Goal: Transaction & Acquisition: Purchase product/service

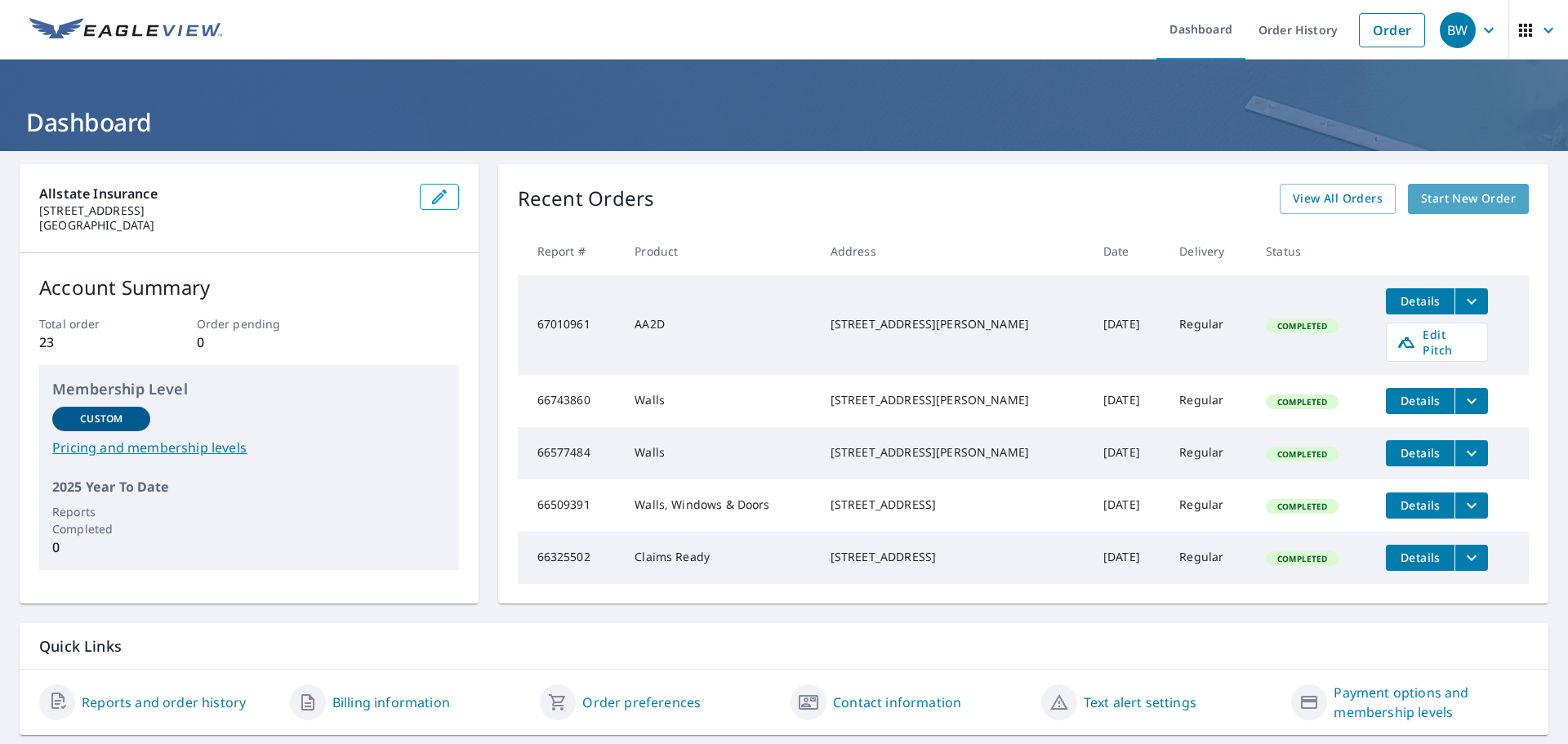
click at [1448, 197] on span "Start New Order" at bounding box center [1468, 199] width 95 height 20
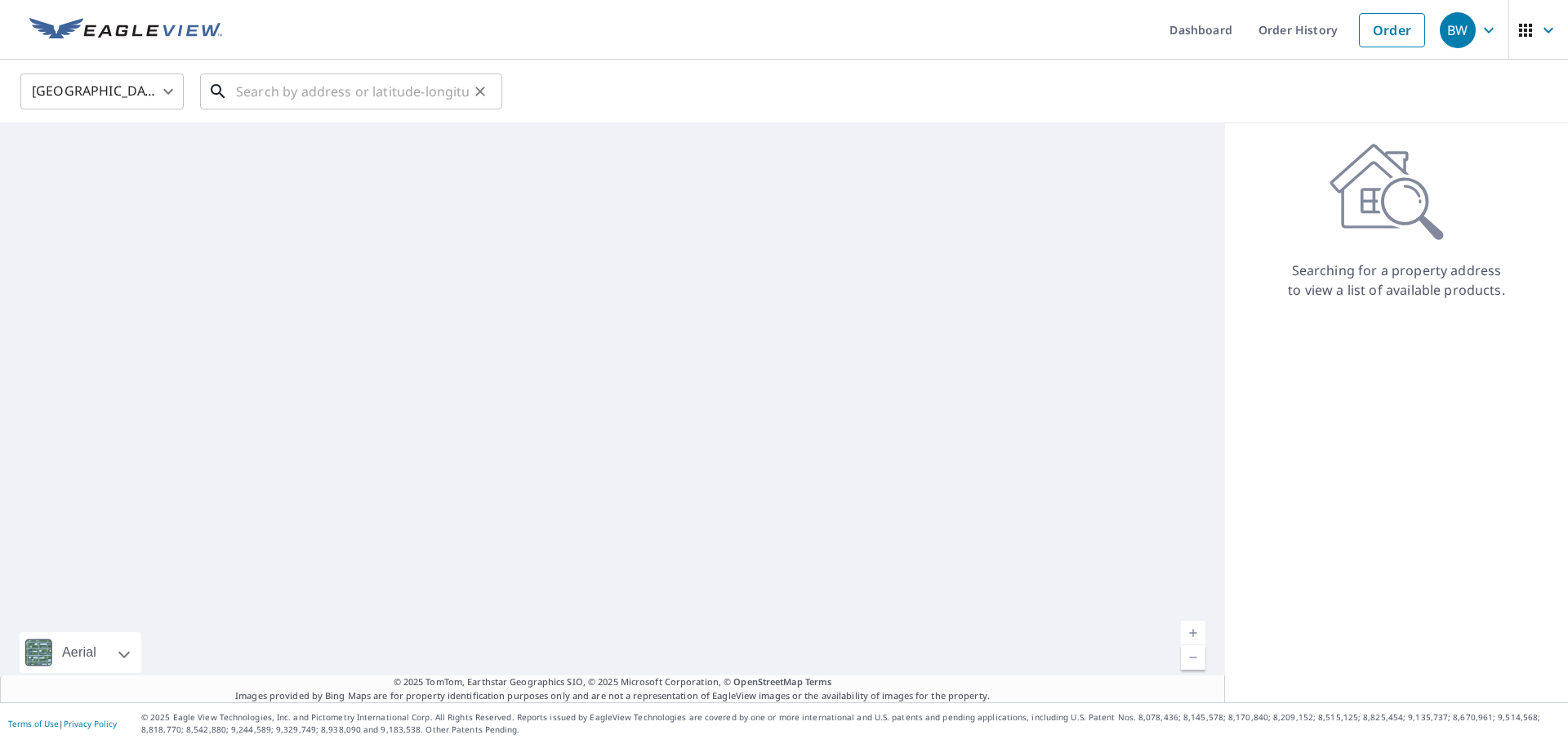
click at [296, 89] on input "text" at bounding box center [352, 92] width 233 height 46
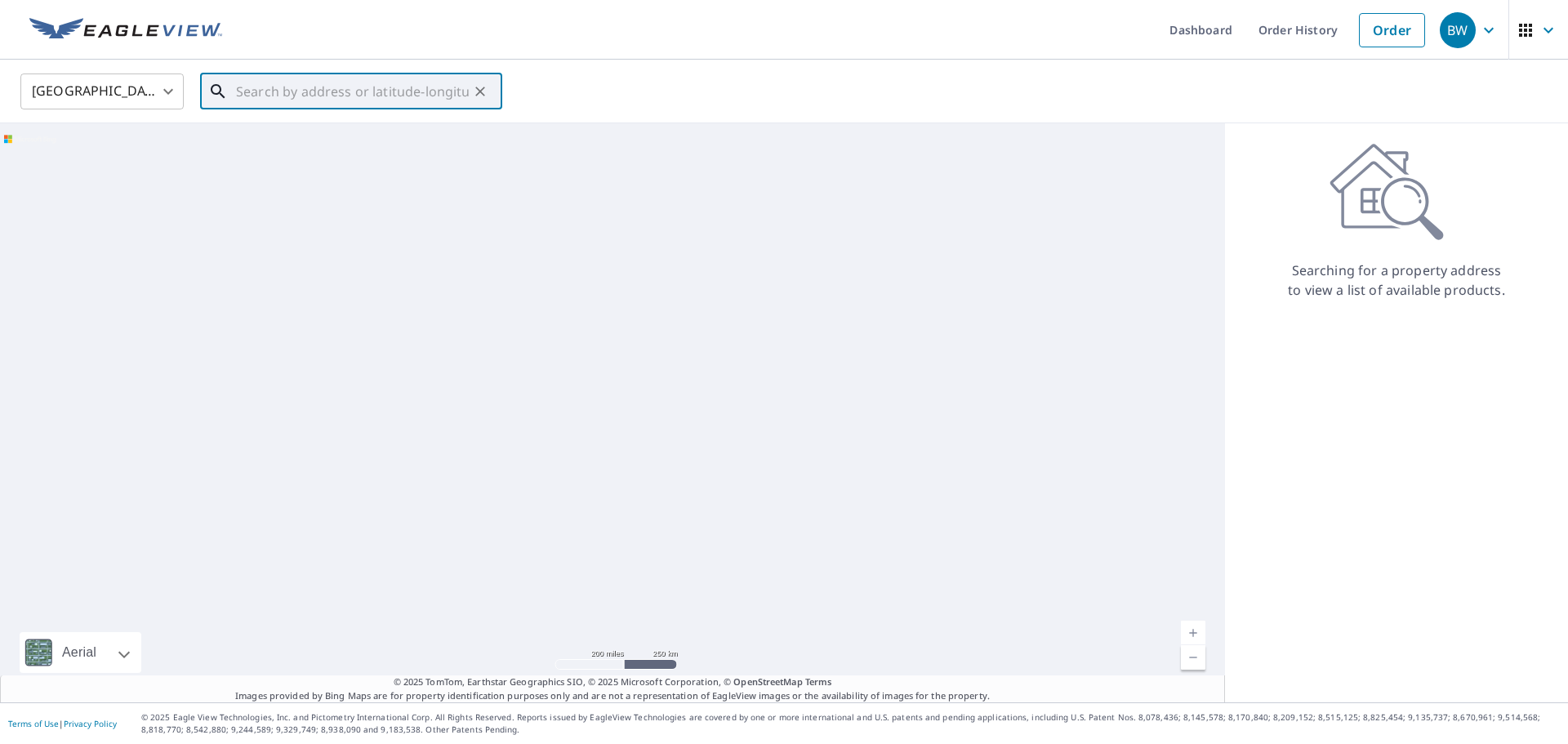
paste input "9416 TORECCO CT"
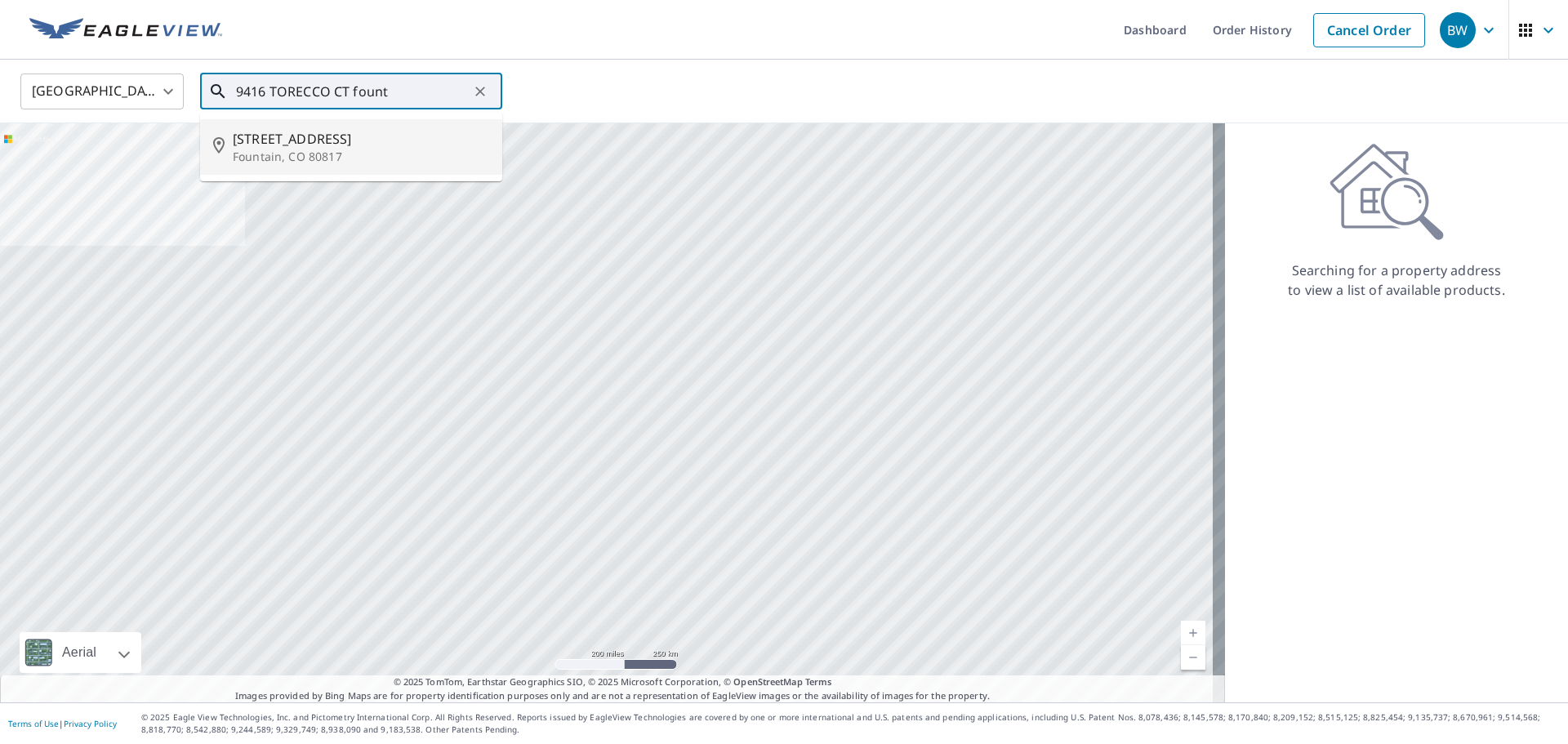
click at [280, 145] on span "[STREET_ADDRESS]" at bounding box center [361, 138] width 257 height 19
type input "[STREET_ADDRESS]"
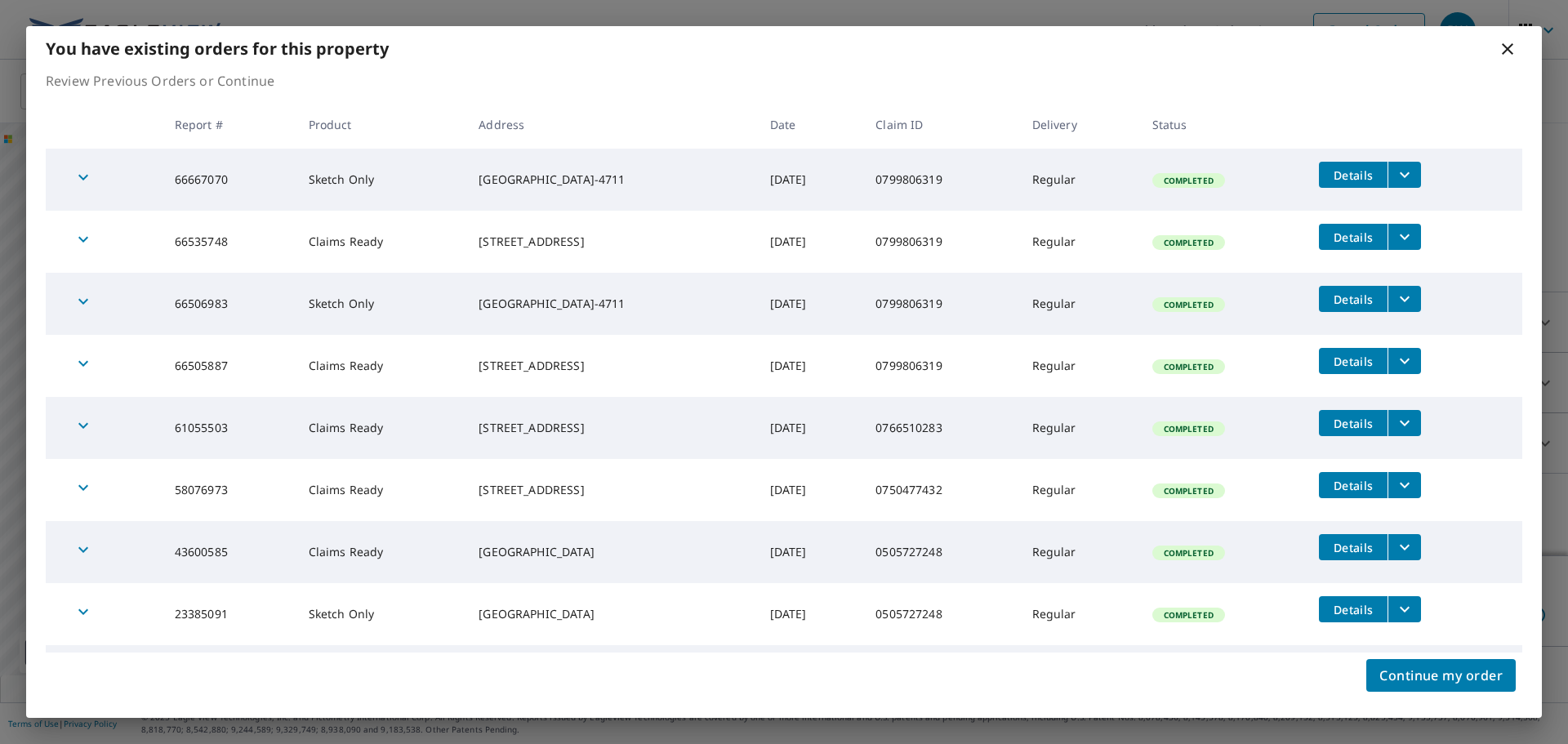
click at [1505, 50] on icon at bounding box center [1507, 48] width 19 height 19
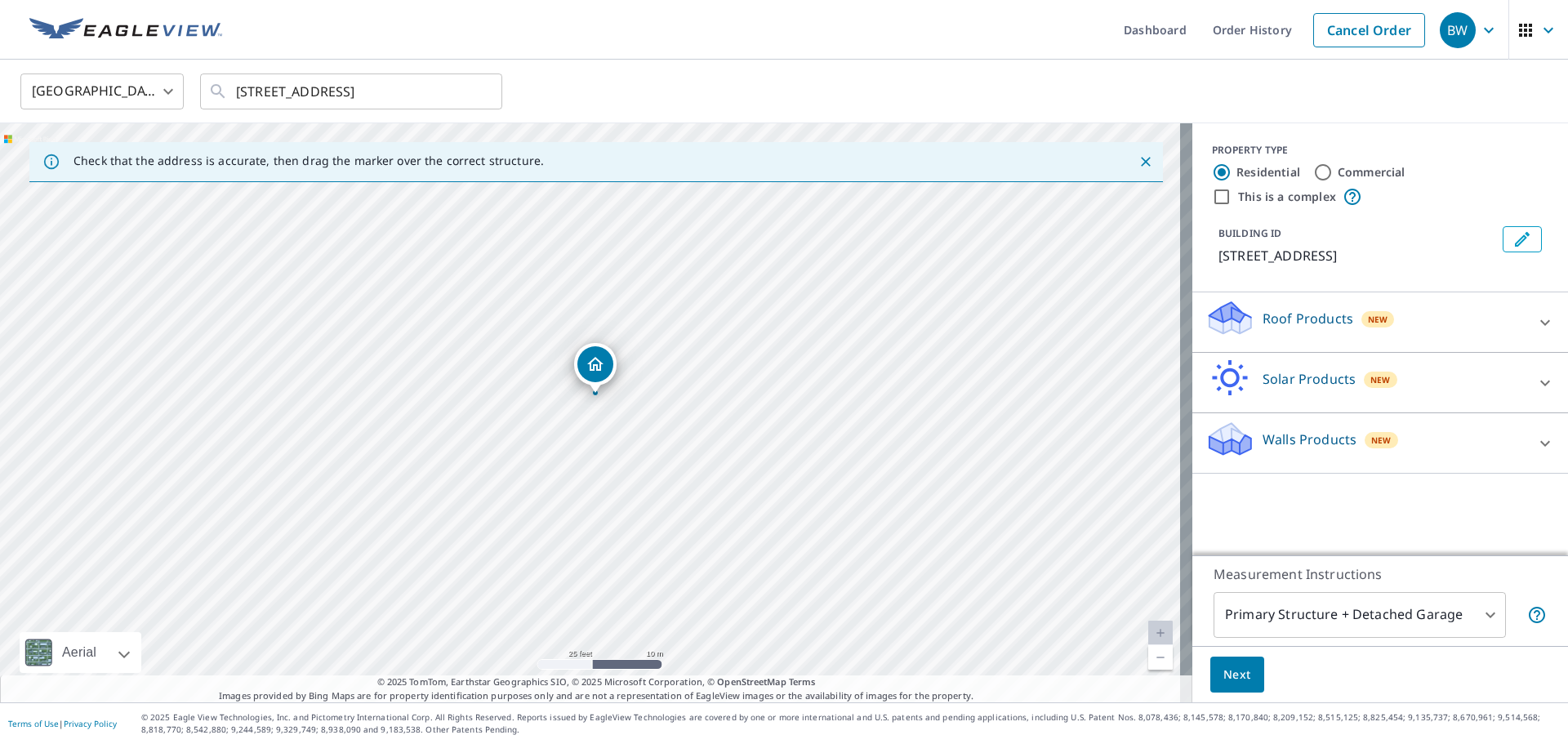
click at [1461, 441] on div "Walls Products New" at bounding box center [1365, 442] width 320 height 47
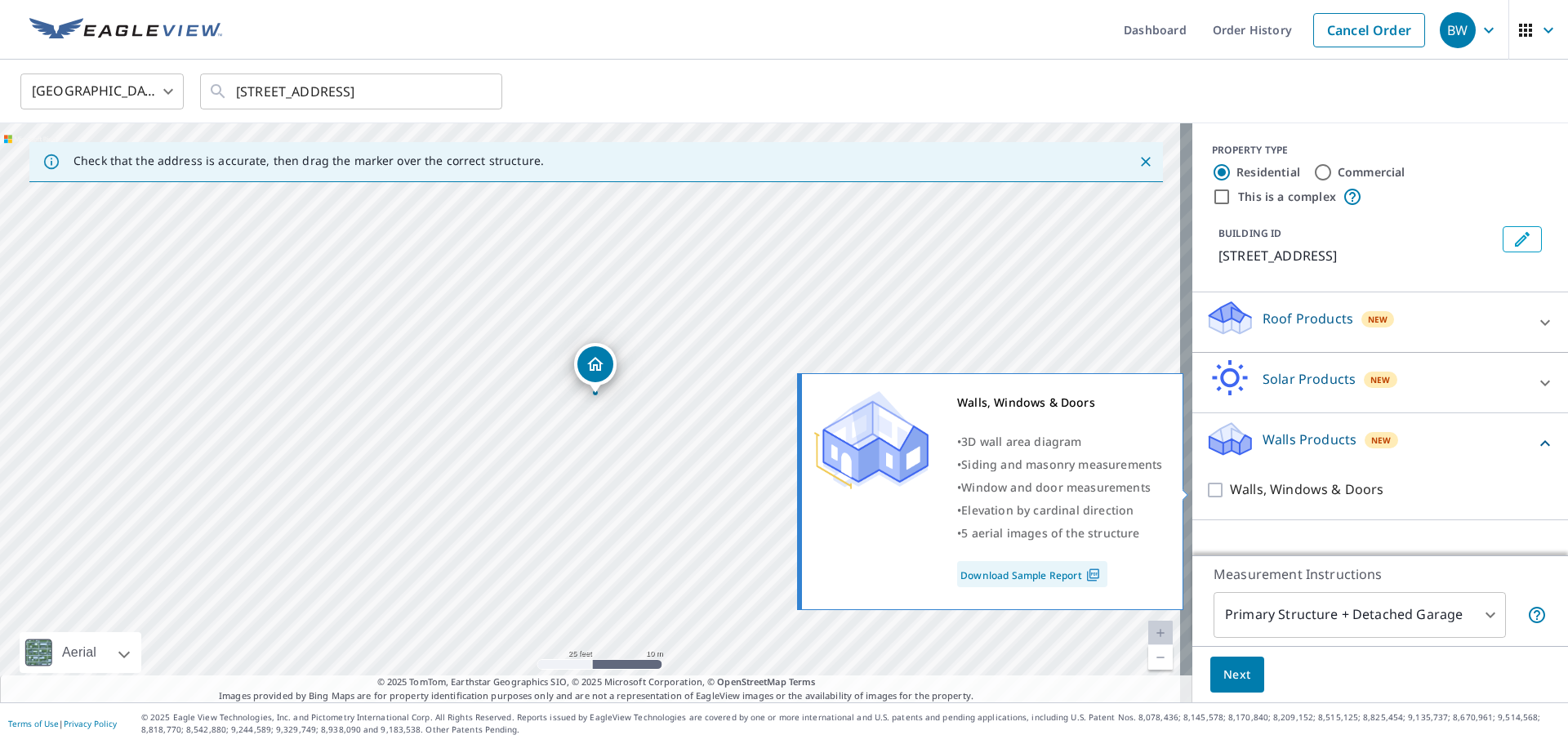
click at [1206, 490] on input "Walls, Windows & Doors" at bounding box center [1217, 489] width 25 height 19
checkbox input "true"
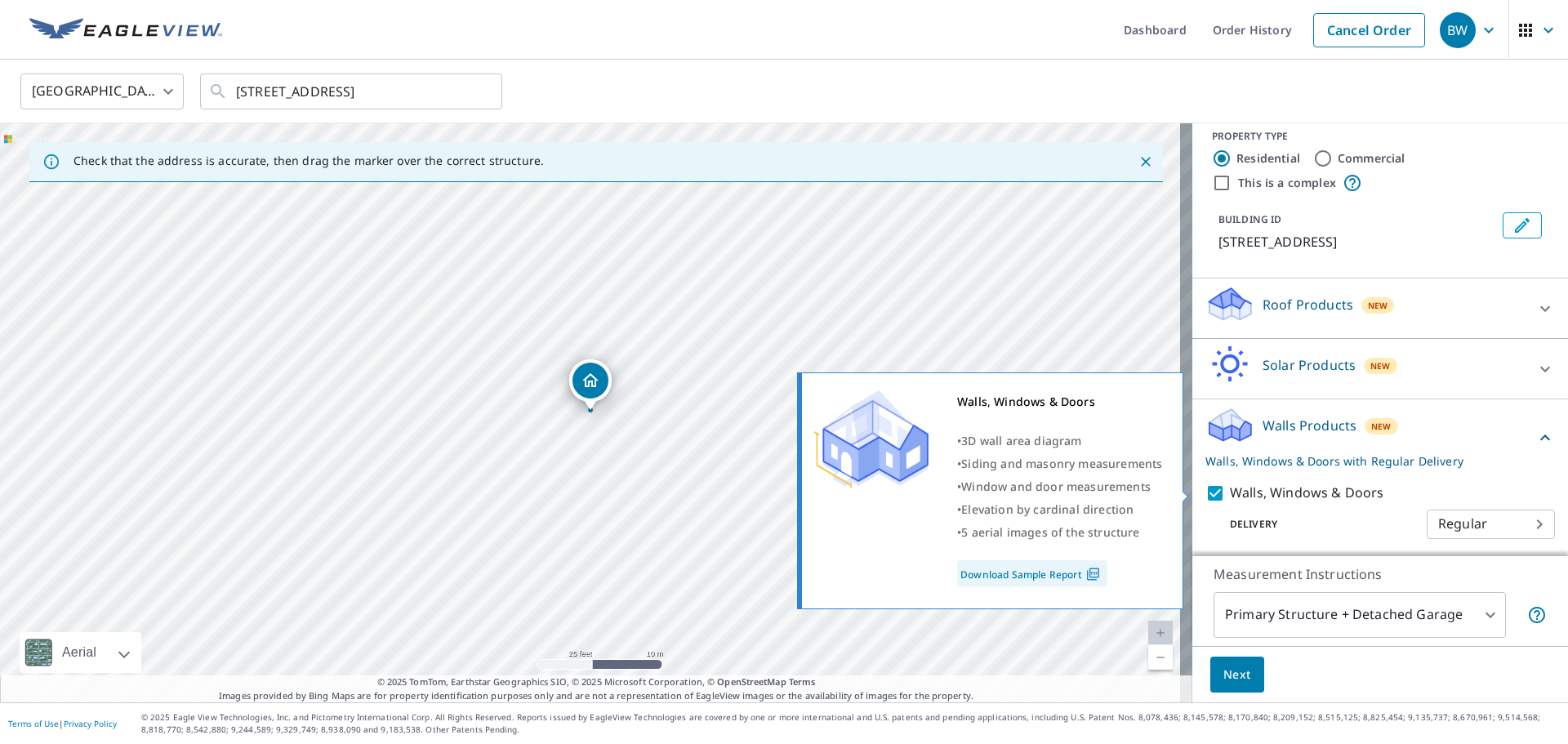
scroll to position [18, 0]
